Goal: Task Accomplishment & Management: Manage account settings

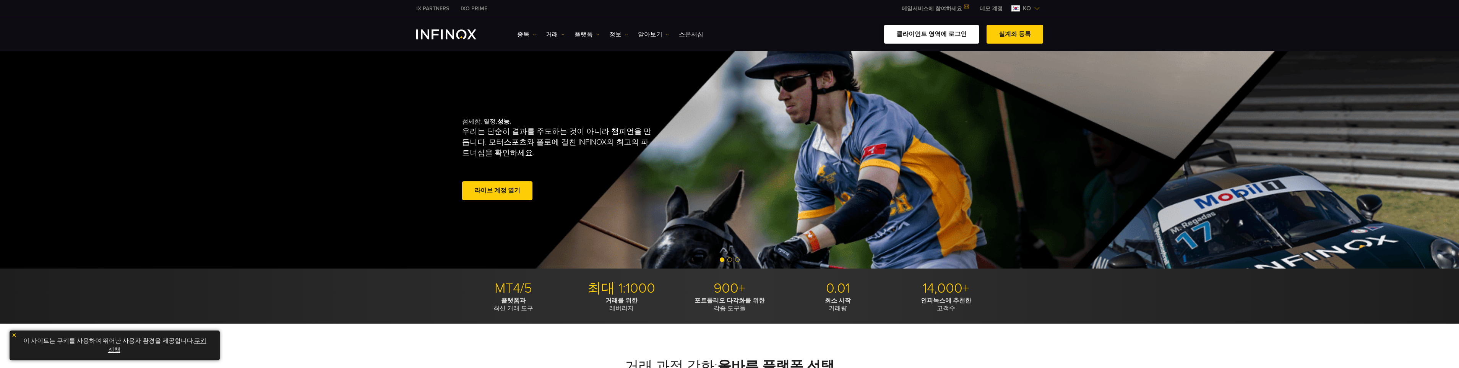
click at [315, 32] on link "클라이언트 영역에 로그인" at bounding box center [931, 34] width 95 height 19
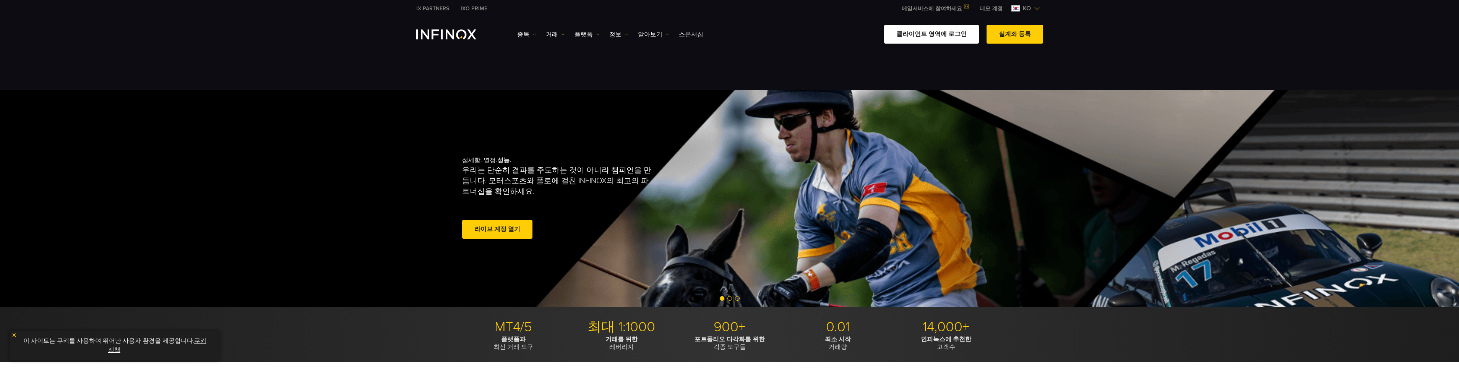
click at [315, 35] on link "클라이언트 영역에 로그인" at bounding box center [931, 34] width 95 height 19
